Goal: Task Accomplishment & Management: Manage account settings

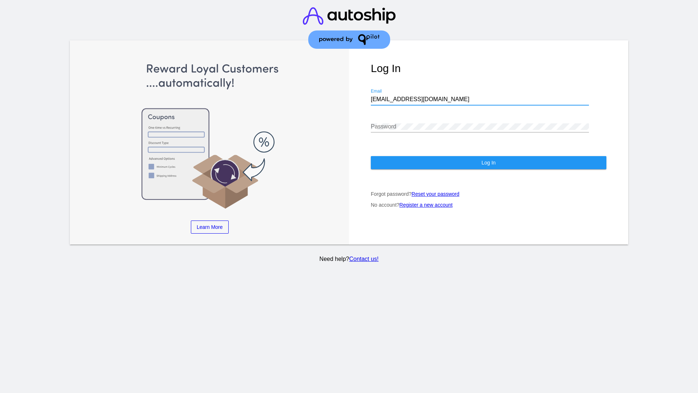
type input "[EMAIL_ADDRESS][DOMAIN_NAME]"
click at [489, 163] on span "Log In" at bounding box center [489, 163] width 14 height 6
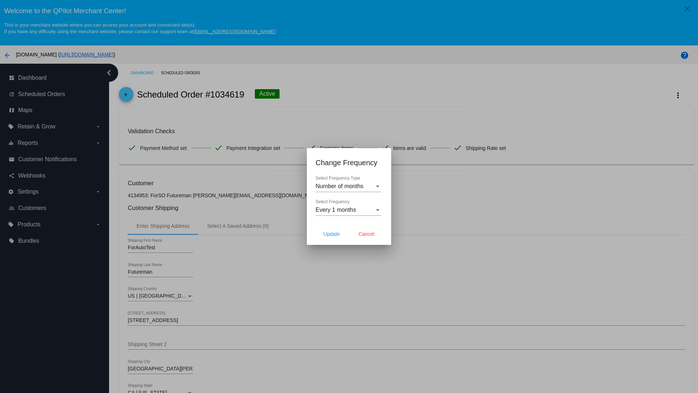
scroll to position [212, 0]
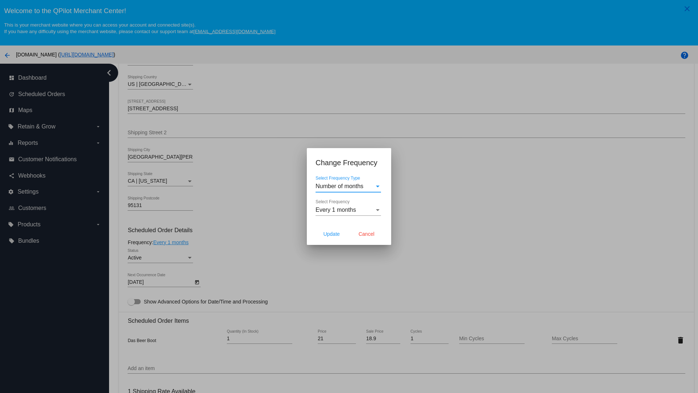
click at [349, 210] on span "Every 1 months" at bounding box center [336, 210] width 40 height 6
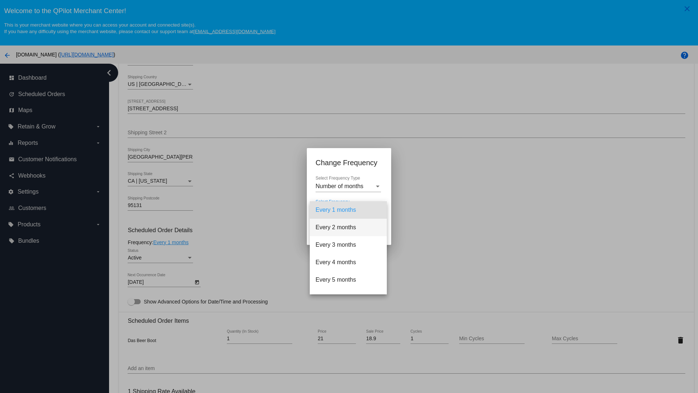
click at [349, 227] on span "Every 2 months" at bounding box center [348, 227] width 65 height 17
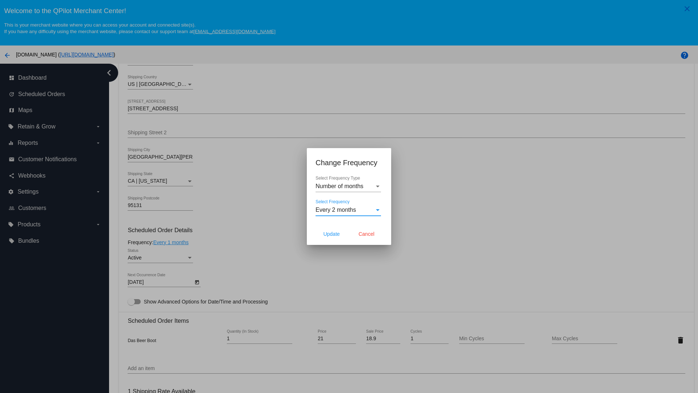
click at [367, 234] on span "Cancel" at bounding box center [367, 234] width 16 height 6
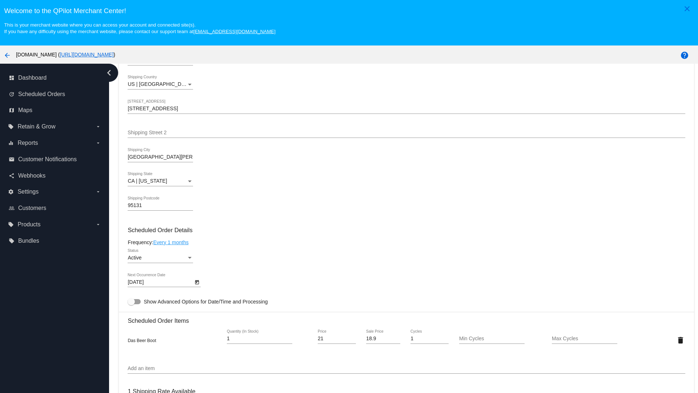
click at [172, 242] on link "Every 1 months" at bounding box center [170, 242] width 35 height 6
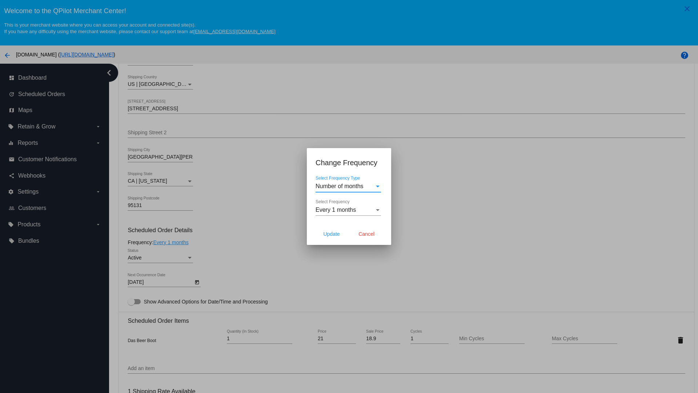
click at [349, 210] on span "Every 1 months" at bounding box center [336, 210] width 40 height 6
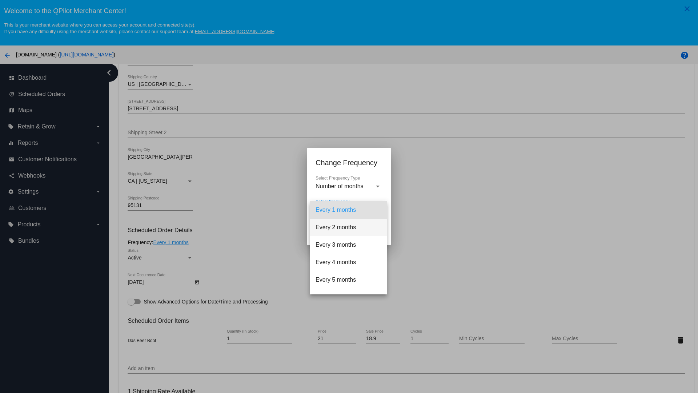
click at [349, 227] on span "Every 2 months" at bounding box center [348, 227] width 65 height 17
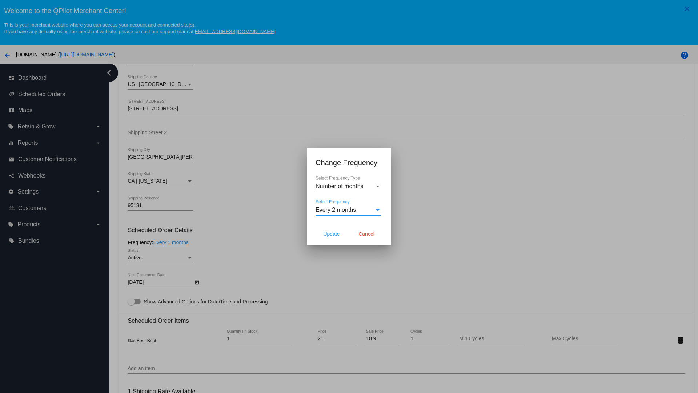
click at [332, 234] on span "Update" at bounding box center [331, 234] width 16 height 6
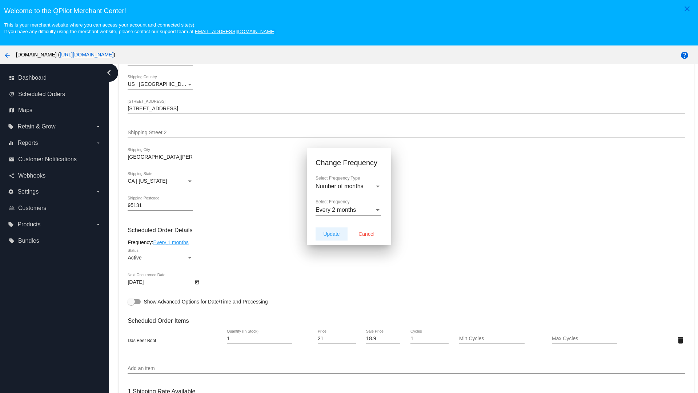
type input "[DATE]"
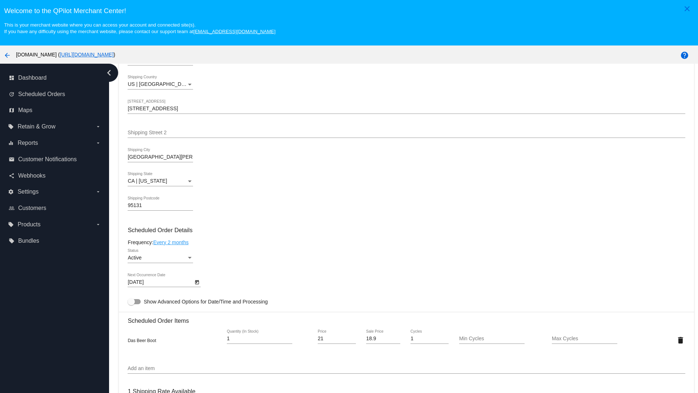
click at [172, 242] on link "Every 2 months" at bounding box center [170, 242] width 35 height 6
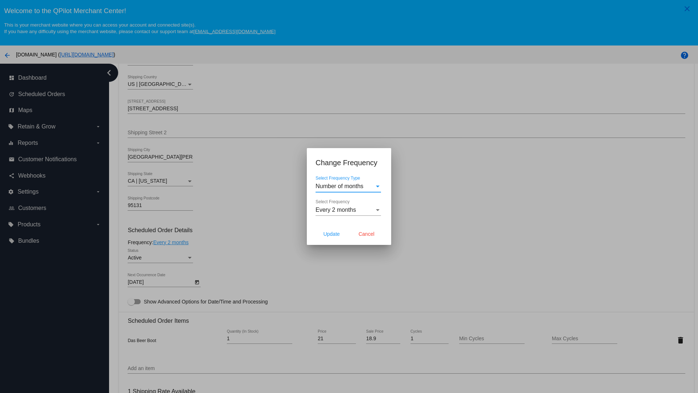
click at [349, 210] on span "Every 2 months" at bounding box center [336, 210] width 40 height 6
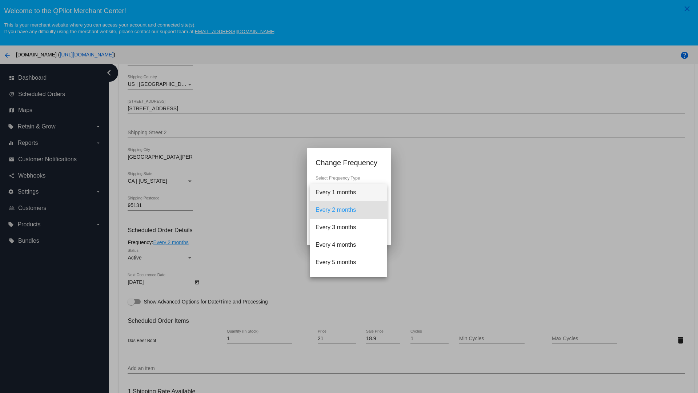
click at [349, 192] on span "Every 1 months" at bounding box center [348, 192] width 65 height 17
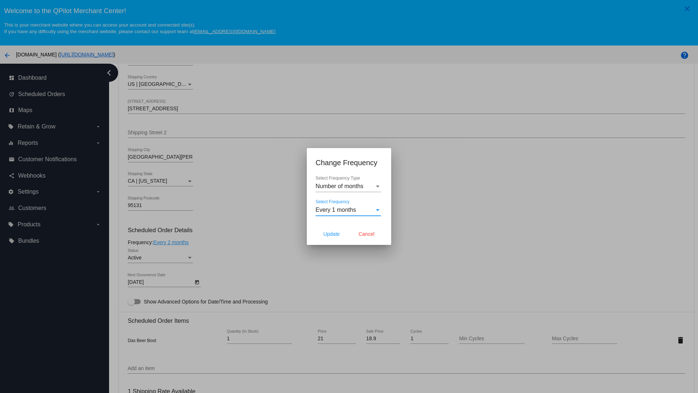
click at [218, 218] on div at bounding box center [349, 196] width 698 height 393
